Goal: Check status: Check status

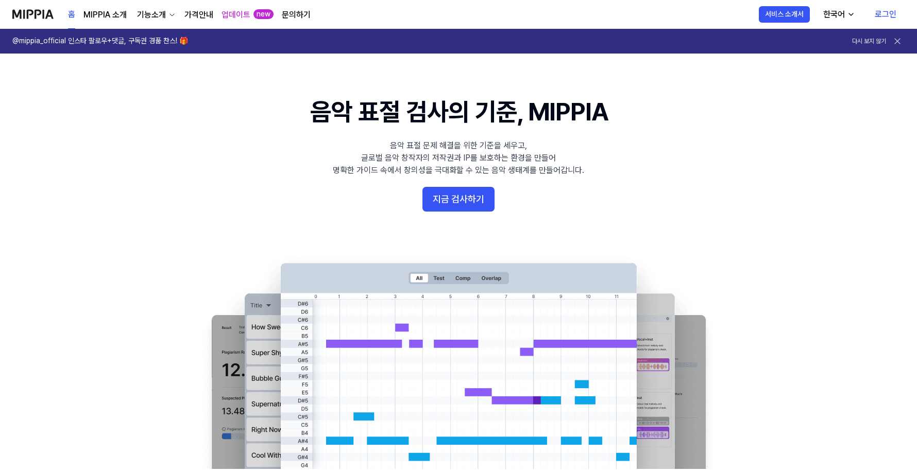
click at [890, 14] on link "로그인" at bounding box center [885, 14] width 38 height 29
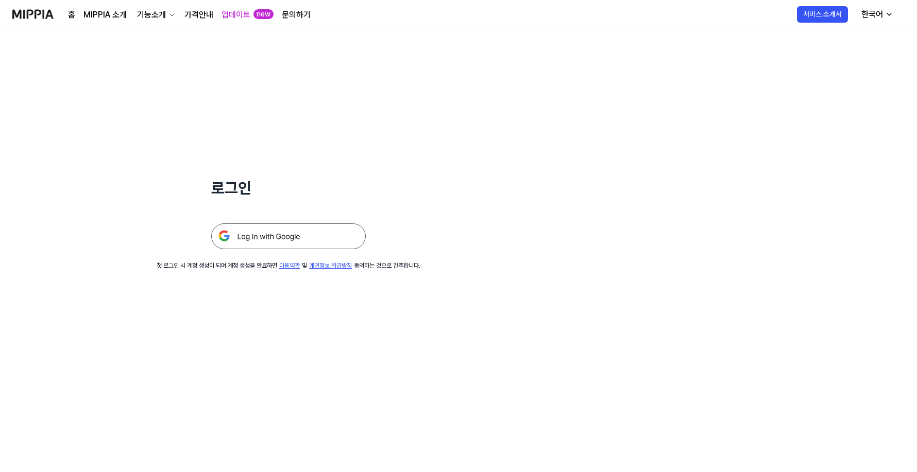
click at [254, 243] on img at bounding box center [288, 237] width 155 height 26
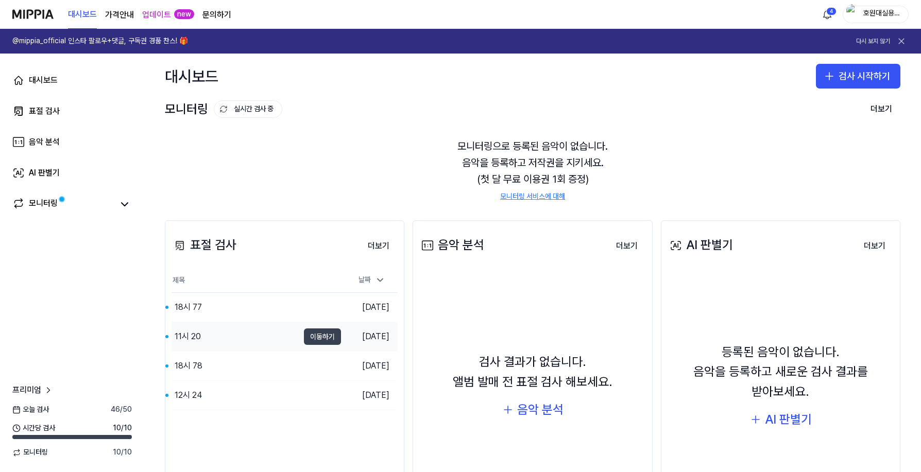
click at [310, 335] on button "이동하기" at bounding box center [322, 337] width 37 height 16
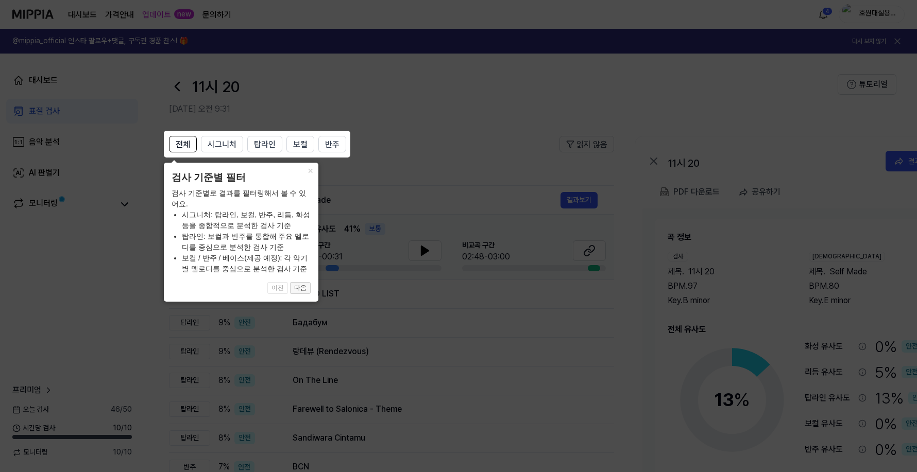
click at [304, 293] on button "다음" at bounding box center [300, 288] width 21 height 12
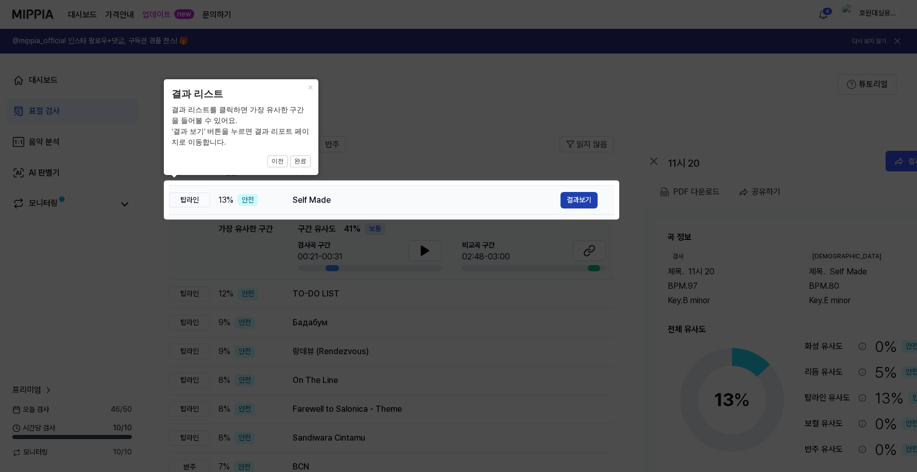
click at [581, 200] on button "결과보기" at bounding box center [578, 200] width 37 height 16
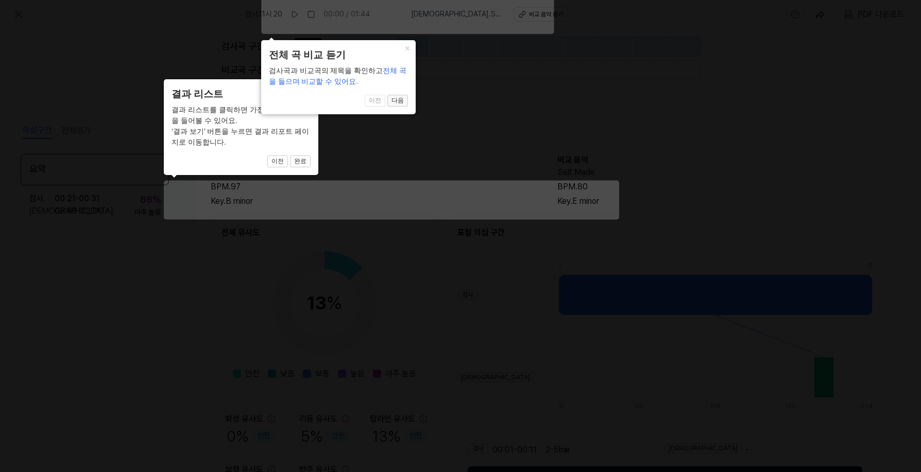
click at [401, 100] on button "다음" at bounding box center [397, 101] width 21 height 12
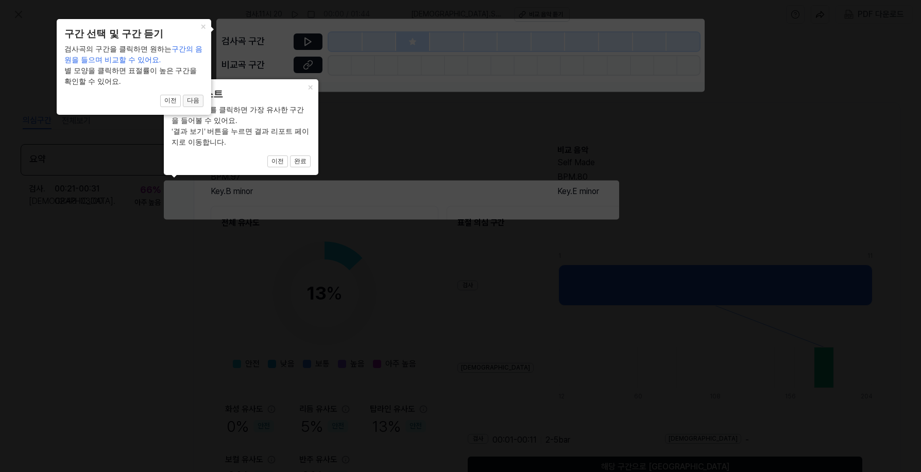
click at [194, 102] on button "다음" at bounding box center [193, 101] width 21 height 12
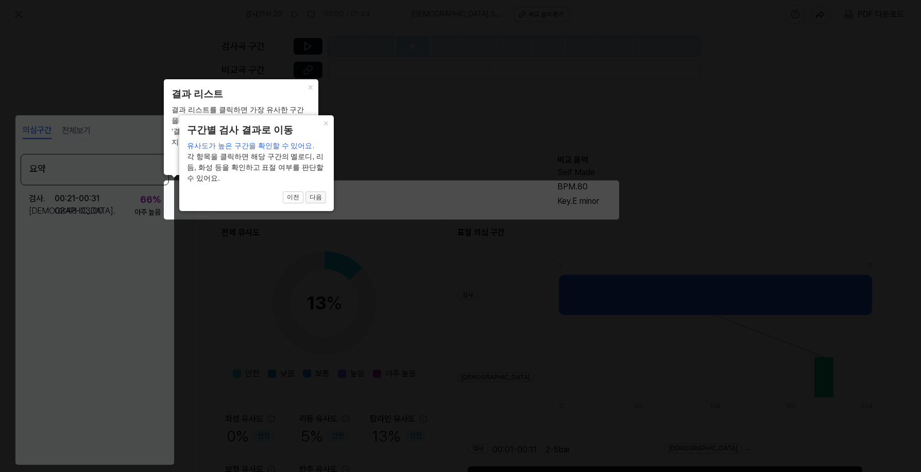
click at [321, 201] on button "다음" at bounding box center [315, 198] width 21 height 12
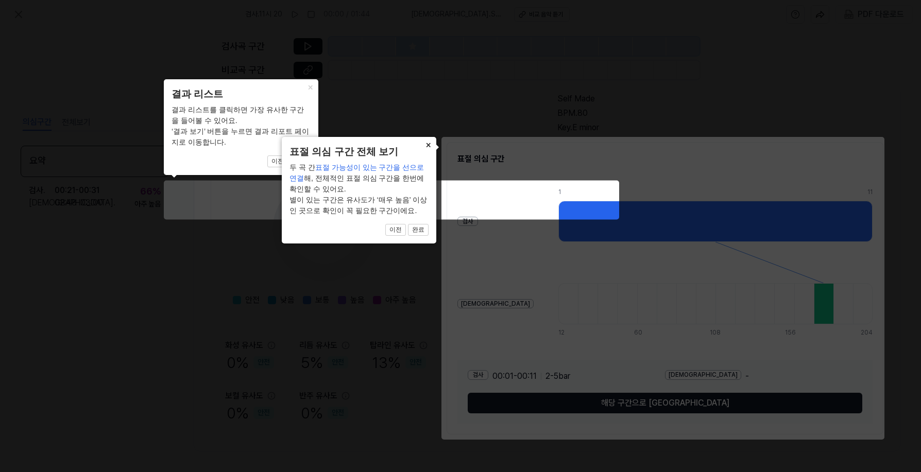
click at [429, 144] on button "×" at bounding box center [428, 144] width 16 height 14
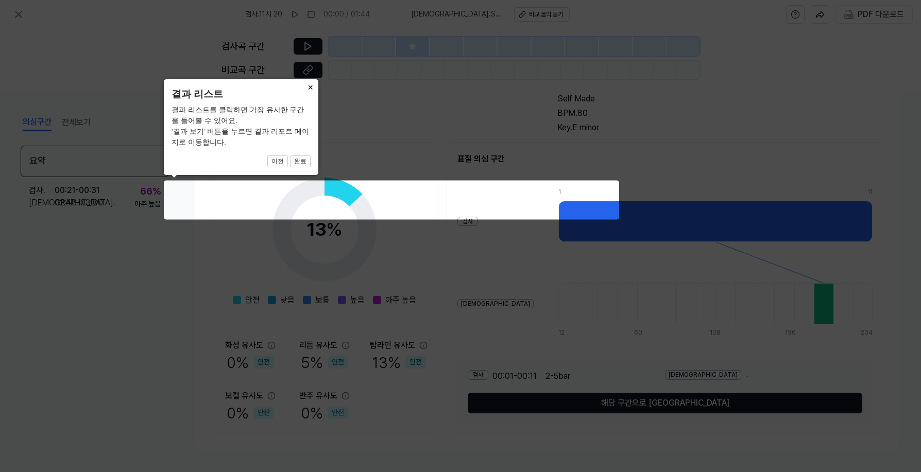
click at [311, 87] on button "×" at bounding box center [310, 86] width 16 height 14
click at [300, 160] on button "완료" at bounding box center [300, 162] width 21 height 12
click at [302, 162] on button "완료" at bounding box center [300, 162] width 21 height 12
click at [223, 192] on icon at bounding box center [460, 236] width 921 height 472
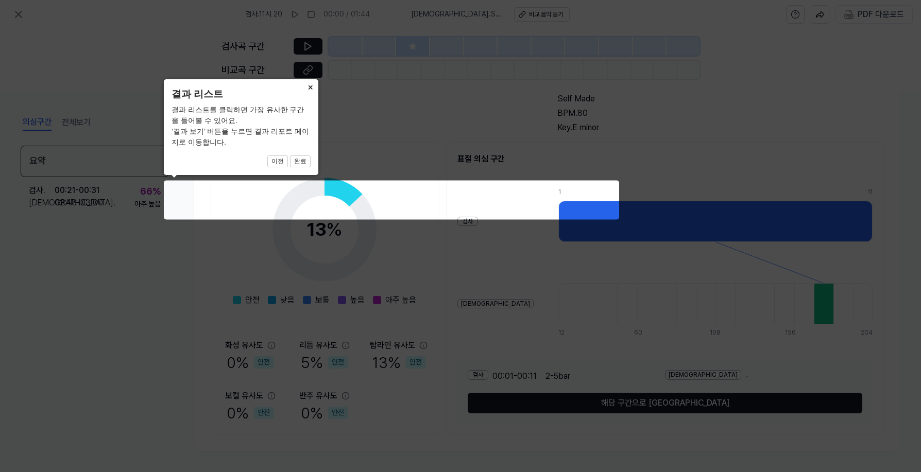
click at [308, 87] on button "×" at bounding box center [310, 86] width 16 height 14
click at [284, 162] on button "이전" at bounding box center [277, 162] width 21 height 12
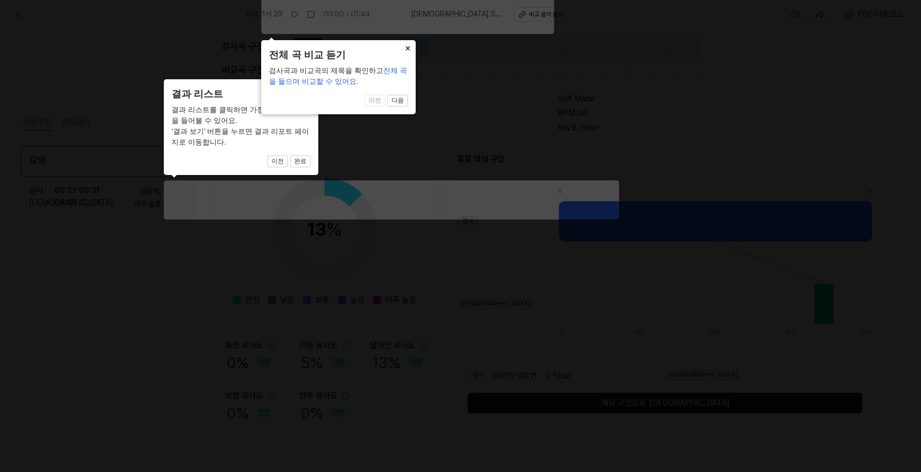
click at [410, 47] on button "×" at bounding box center [407, 47] width 16 height 14
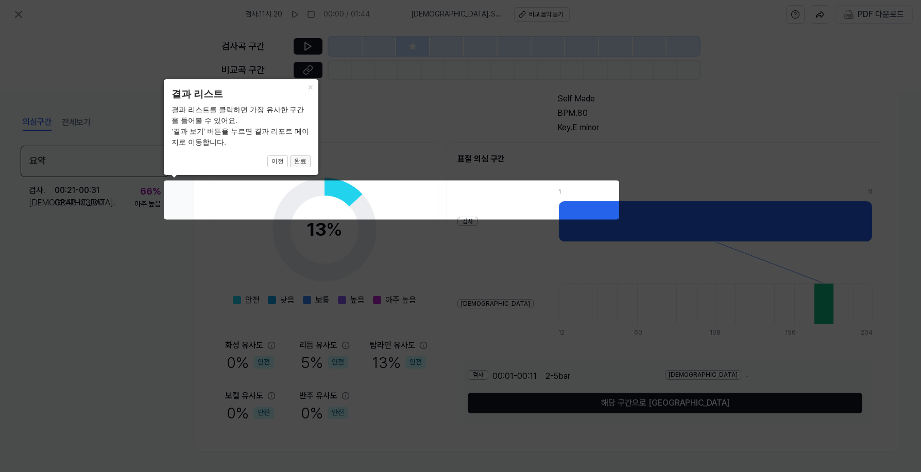
click at [300, 160] on button "완료" at bounding box center [300, 162] width 21 height 12
click at [905, 54] on icon at bounding box center [460, 236] width 921 height 472
click at [563, 196] on icon at bounding box center [460, 236] width 921 height 472
click at [715, 195] on icon at bounding box center [460, 236] width 921 height 472
click at [314, 91] on button "×" at bounding box center [310, 86] width 16 height 14
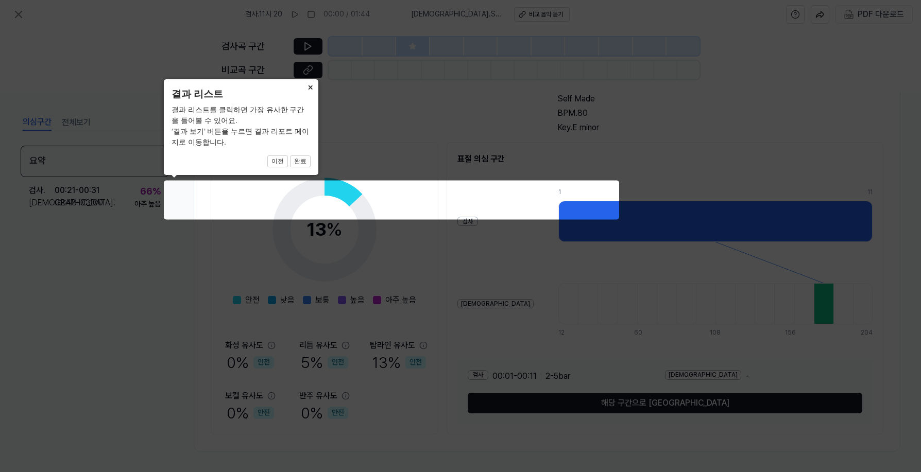
click at [309, 84] on button "×" at bounding box center [310, 86] width 16 height 14
click at [278, 159] on button "이전" at bounding box center [277, 162] width 21 height 12
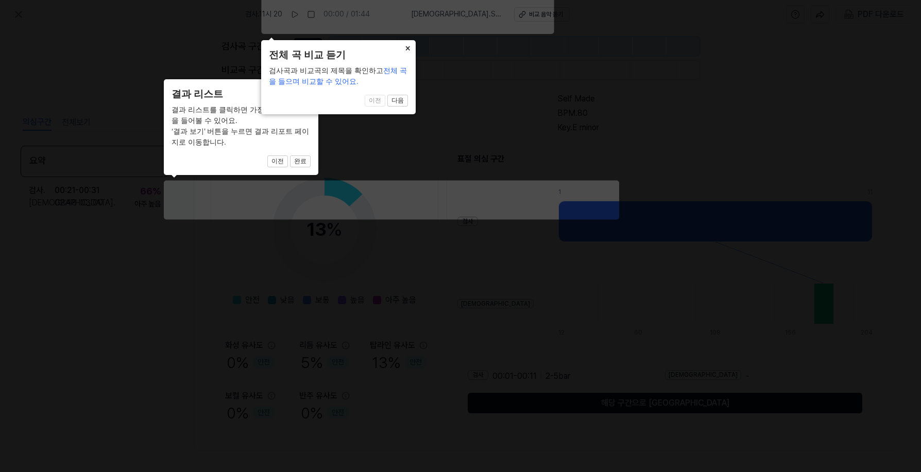
click at [408, 43] on button "×" at bounding box center [407, 47] width 16 height 14
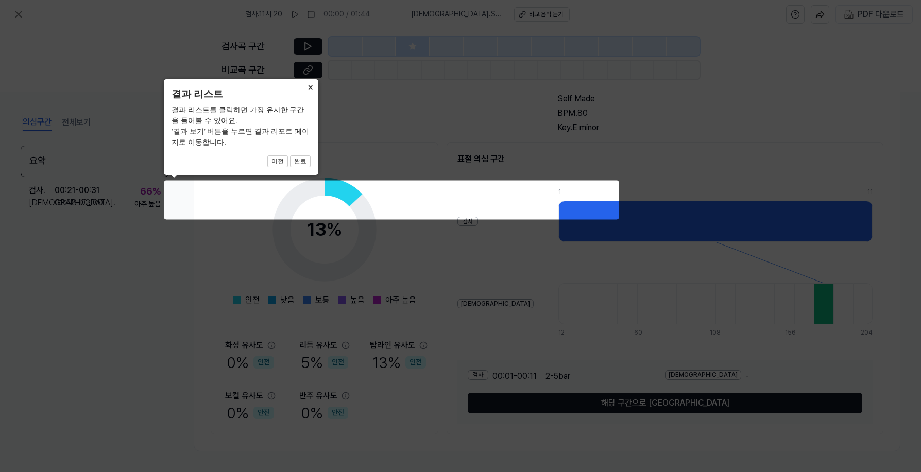
click at [311, 84] on button "×" at bounding box center [310, 86] width 16 height 14
click at [305, 87] on button "×" at bounding box center [310, 86] width 16 height 14
click at [309, 87] on button "×" at bounding box center [310, 86] width 16 height 14
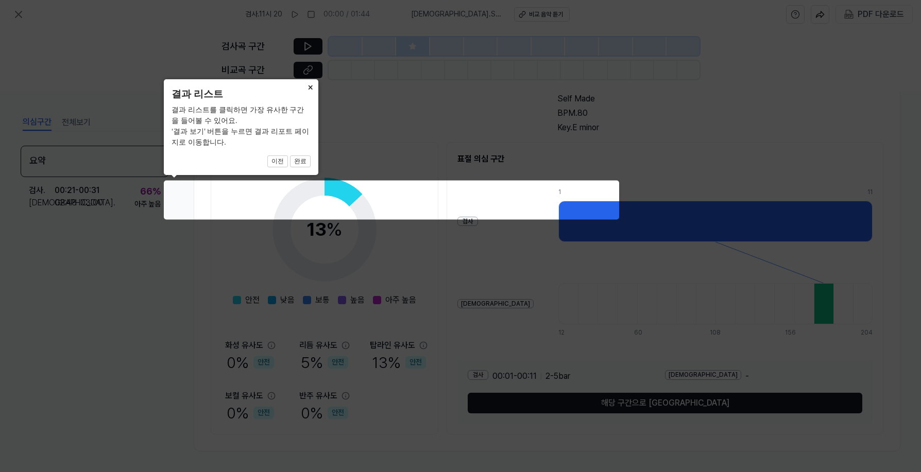
click at [309, 87] on button "×" at bounding box center [310, 86] width 16 height 14
click at [303, 161] on button "완료" at bounding box center [300, 162] width 21 height 12
click at [108, 301] on icon at bounding box center [460, 236] width 921 height 472
click at [829, 87] on icon at bounding box center [460, 236] width 921 height 472
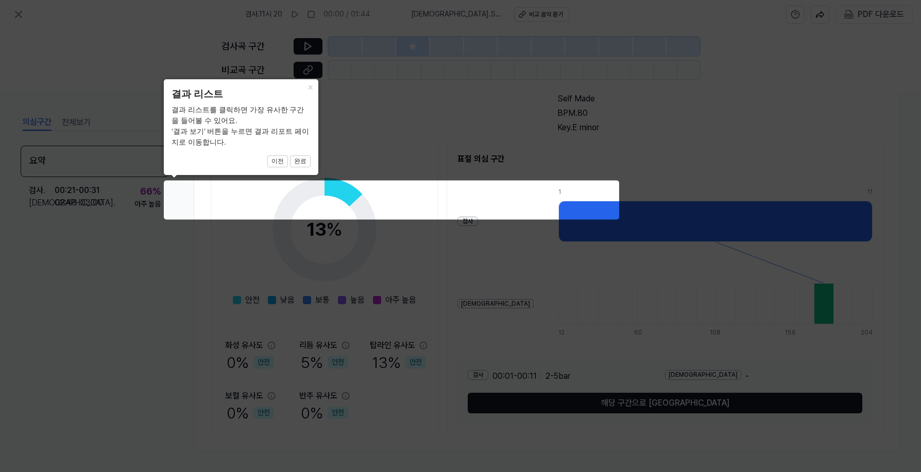
click at [327, 258] on icon at bounding box center [460, 236] width 921 height 472
click at [335, 290] on icon at bounding box center [460, 236] width 921 height 472
click at [328, 361] on icon at bounding box center [460, 236] width 921 height 472
click at [280, 161] on button "이전" at bounding box center [277, 162] width 21 height 12
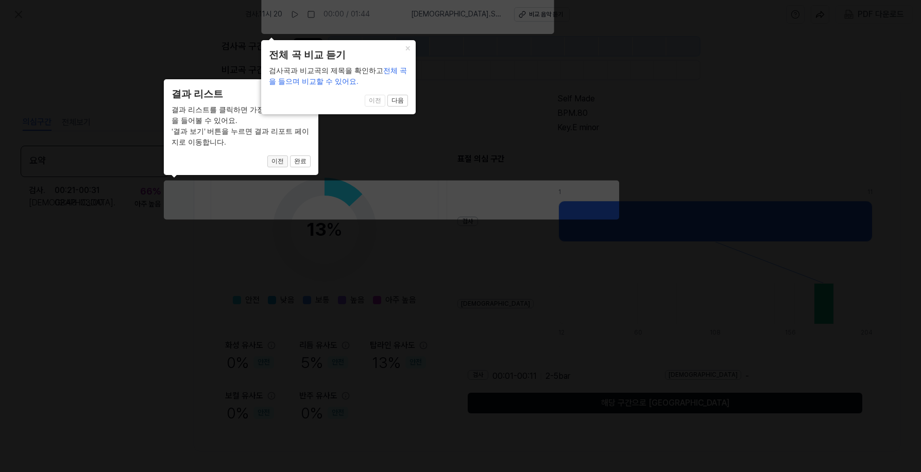
click at [280, 161] on button "이전" at bounding box center [277, 162] width 21 height 12
click at [406, 48] on button "×" at bounding box center [407, 47] width 16 height 14
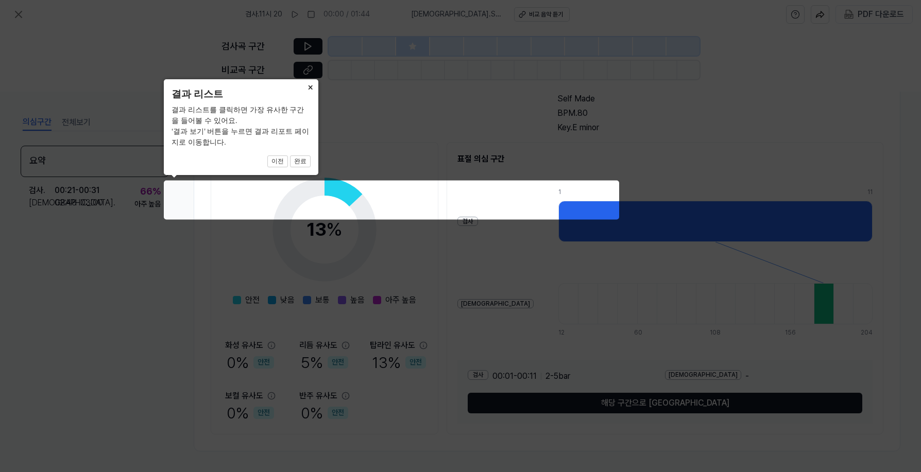
click at [310, 87] on button "×" at bounding box center [310, 86] width 16 height 14
click at [310, 88] on button "×" at bounding box center [310, 86] width 16 height 14
click at [521, 301] on icon at bounding box center [460, 236] width 921 height 472
click at [302, 165] on button "완료" at bounding box center [300, 162] width 21 height 12
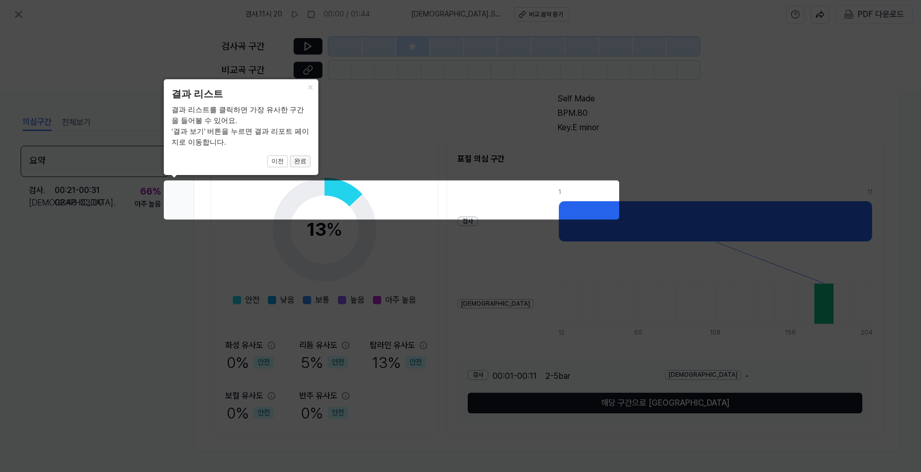
click at [299, 162] on button "완료" at bounding box center [300, 162] width 21 height 12
click at [297, 162] on button "완료" at bounding box center [300, 162] width 21 height 12
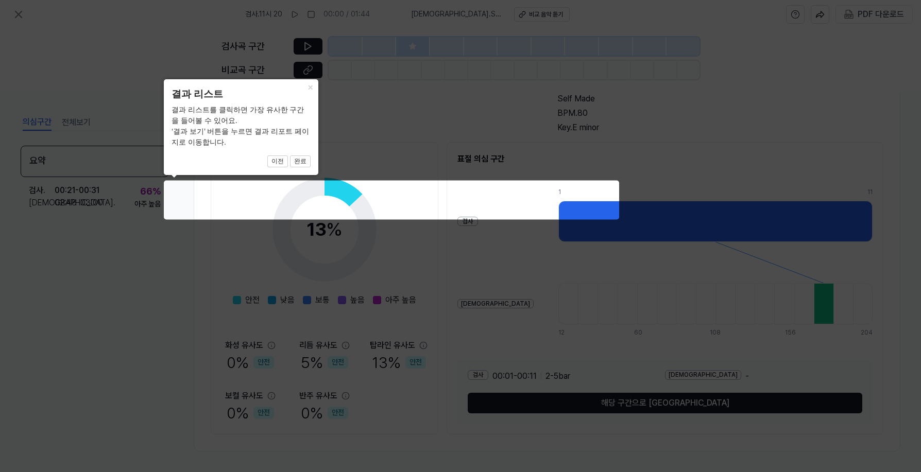
click at [201, 94] on header "결과 리스트" at bounding box center [241, 94] width 139 height 15
click at [201, 95] on header "결과 리스트" at bounding box center [241, 94] width 139 height 15
click at [309, 86] on button "×" at bounding box center [310, 86] width 16 height 14
click at [18, 13] on icon at bounding box center [460, 236] width 921 height 472
click at [714, 42] on icon at bounding box center [460, 236] width 921 height 472
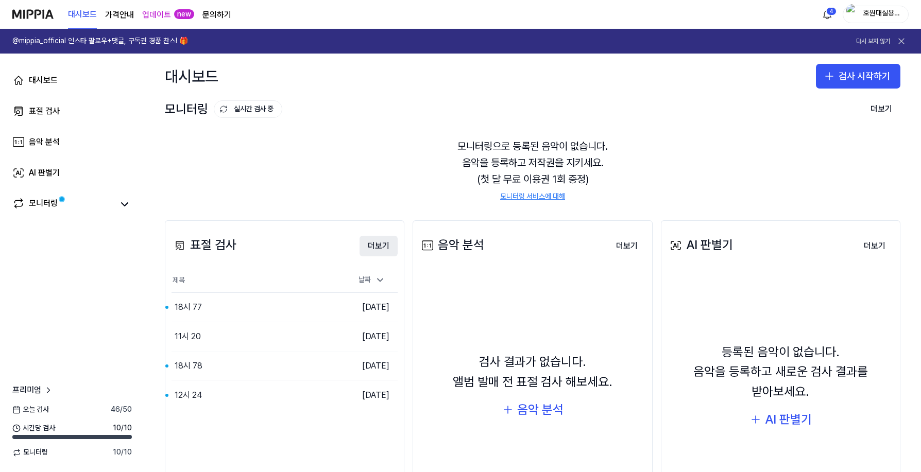
click at [379, 246] on button "더보기" at bounding box center [379, 246] width 38 height 21
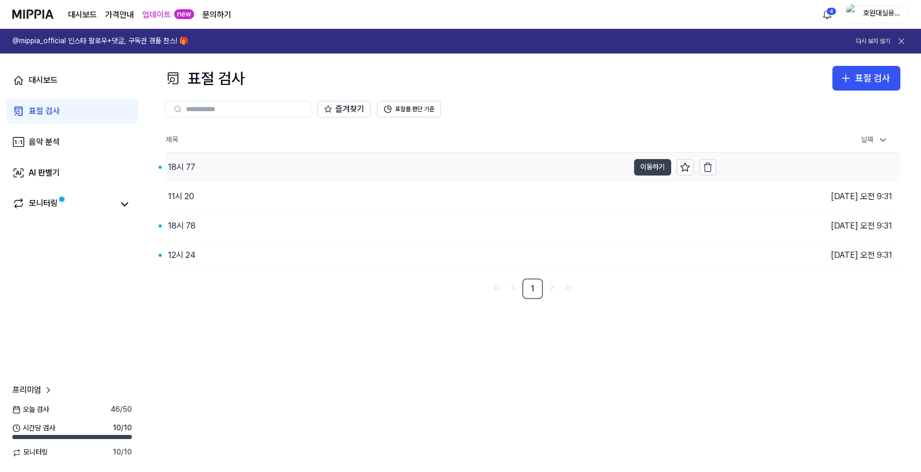
click at [653, 168] on button "이동하기" at bounding box center [652, 167] width 37 height 16
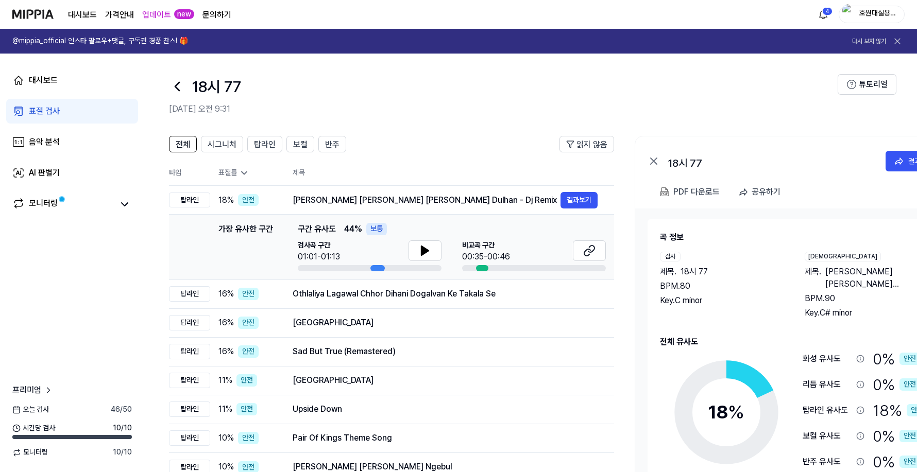
click at [178, 89] on icon at bounding box center [177, 86] width 16 height 16
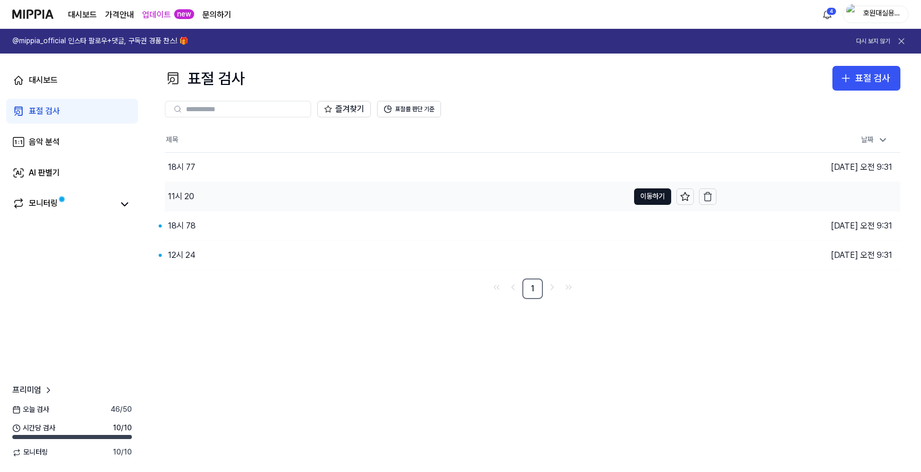
click at [196, 195] on div "11시 20" at bounding box center [397, 196] width 464 height 29
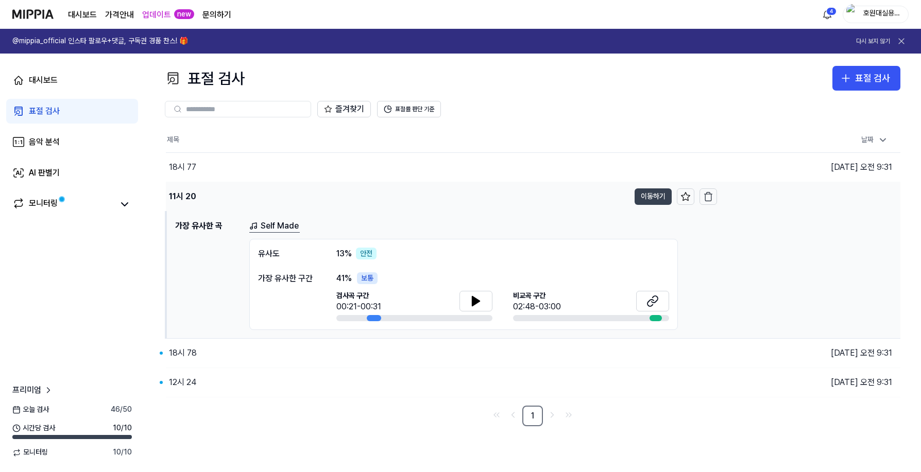
click at [659, 196] on button "이동하기" at bounding box center [653, 197] width 37 height 16
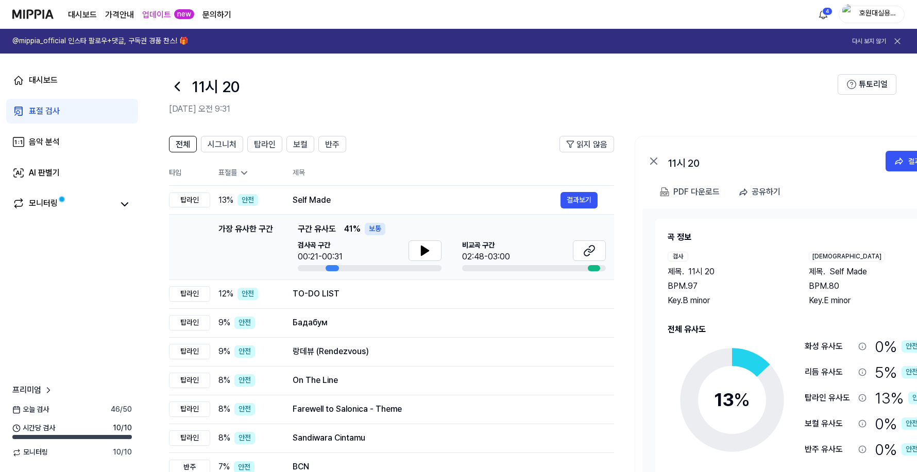
click at [177, 84] on icon at bounding box center [177, 86] width 4 height 8
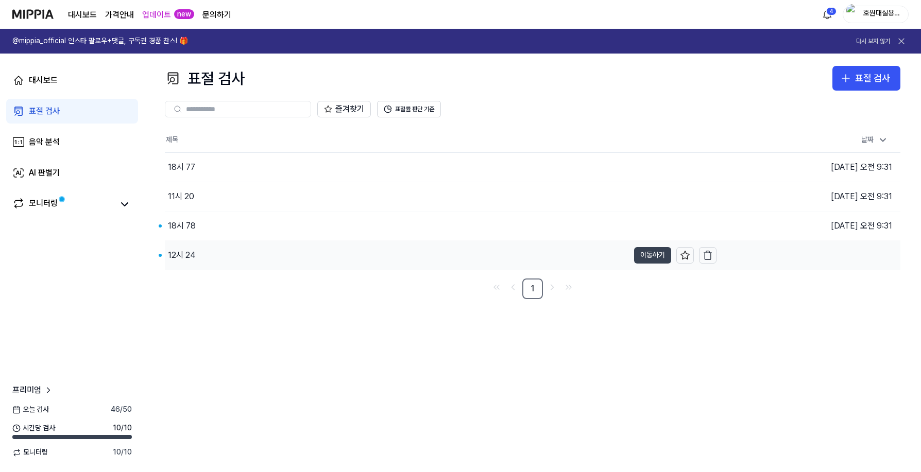
click at [649, 256] on button "이동하기" at bounding box center [652, 255] width 37 height 16
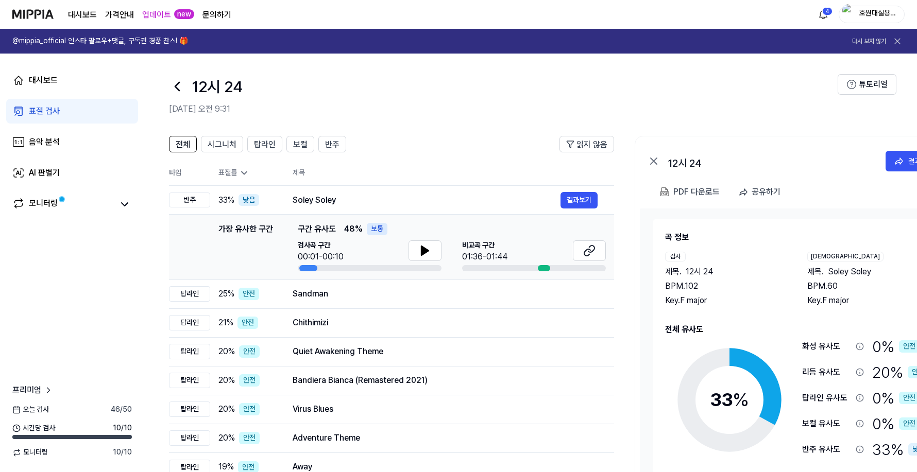
click at [180, 88] on icon at bounding box center [177, 86] width 16 height 16
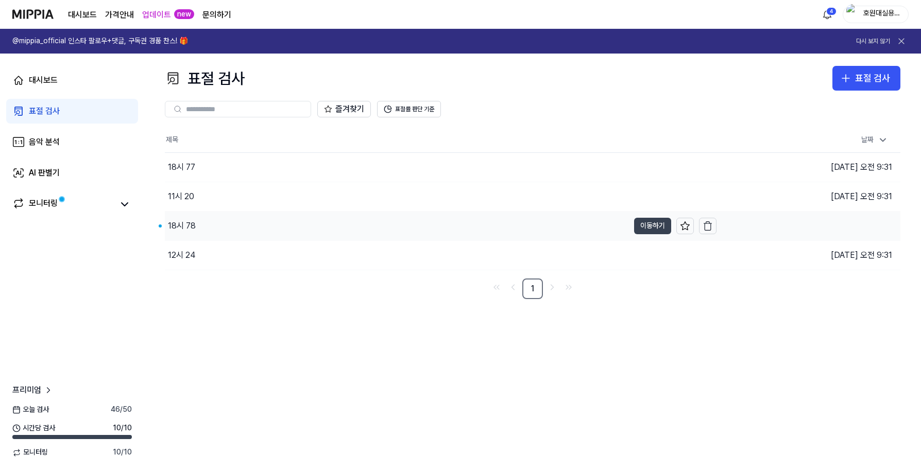
click at [652, 228] on button "이동하기" at bounding box center [652, 226] width 37 height 16
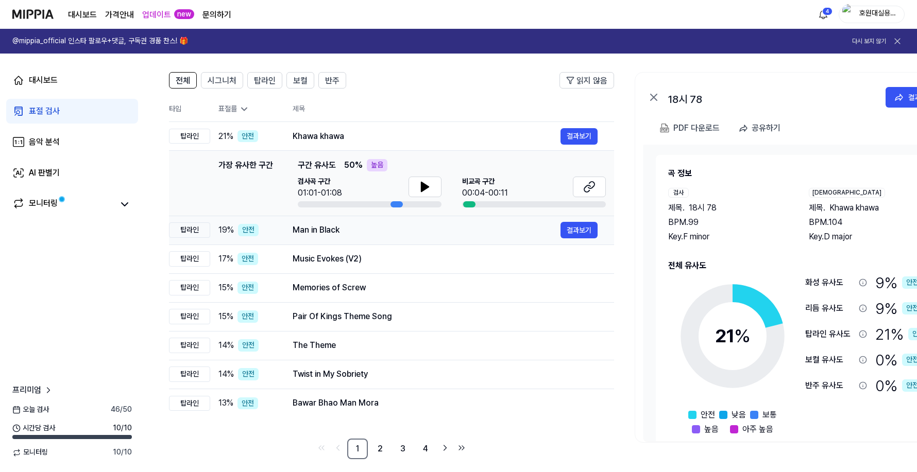
scroll to position [72, 0]
